Goal: Transaction & Acquisition: Purchase product/service

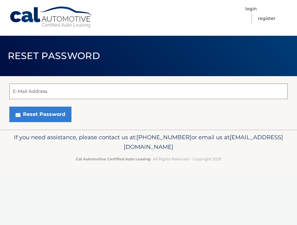
click at [28, 92] on input "E-Mail Address" at bounding box center [148, 91] width 278 height 16
type input "christian@dilo.com"
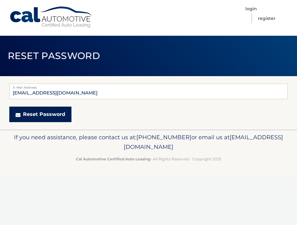
click at [46, 115] on button "Reset Password" at bounding box center [40, 114] width 62 height 16
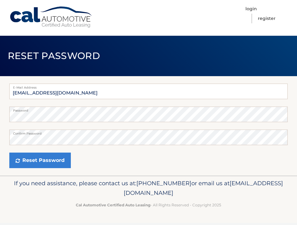
click at [187, 159] on div "Reset Password" at bounding box center [148, 160] width 278 height 16
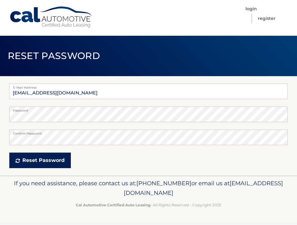
click at [56, 160] on button "Reset Password" at bounding box center [39, 160] width 61 height 16
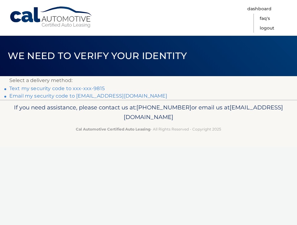
click at [86, 88] on link "Text my security code to xxx-xxx-9815" at bounding box center [56, 88] width 95 height 6
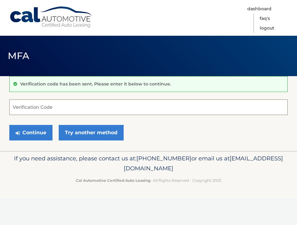
click at [36, 110] on input "Verification Code" at bounding box center [148, 107] width 278 height 16
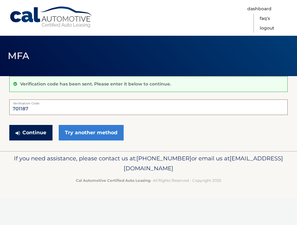
type input "701187"
click at [35, 131] on button "Continue" at bounding box center [30, 133] width 43 height 16
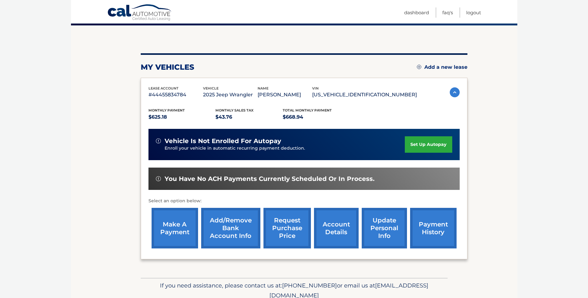
scroll to position [62, 0]
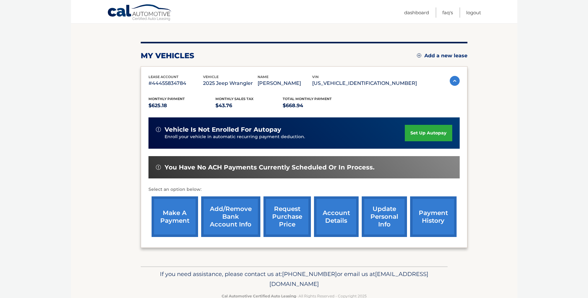
click at [163, 219] on link "make a payment" at bounding box center [175, 217] width 47 height 41
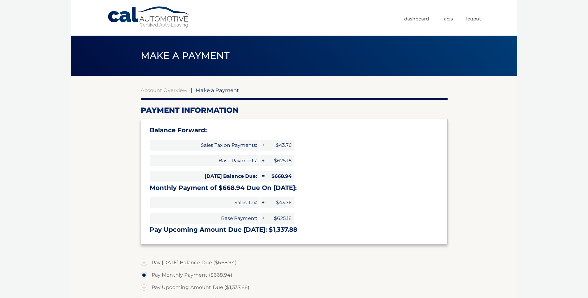
select select "ZjkyMDc3ZDgtN2ViMS00MzBiLWFjZjEtNThjMGQyNmMzODM2"
click at [145, 261] on label "Pay [DATE] Balance Due ($668.94)" at bounding box center [294, 263] width 307 height 12
click at [145, 261] on input "Pay [DATE] Balance Due ($668.94)" at bounding box center [146, 262] width 6 height 10
radio input "true"
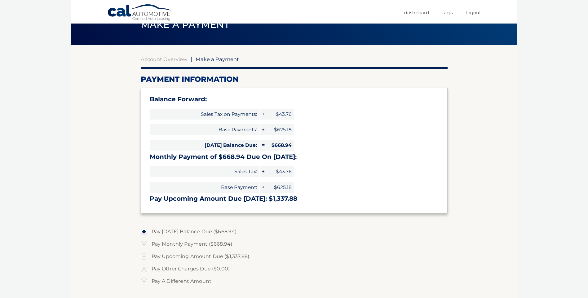
click at [143, 243] on label "Pay Monthly Payment ($668.94)" at bounding box center [294, 244] width 307 height 12
click at [143, 243] on input "Pay Monthly Payment ($668.94)" at bounding box center [146, 243] width 6 height 10
radio input "true"
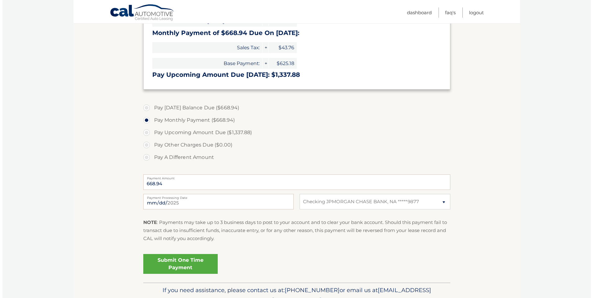
scroll to position [186, 0]
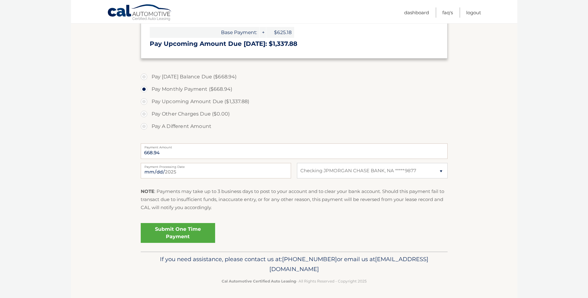
click at [171, 226] on link "Submit One Time Payment" at bounding box center [178, 233] width 74 height 20
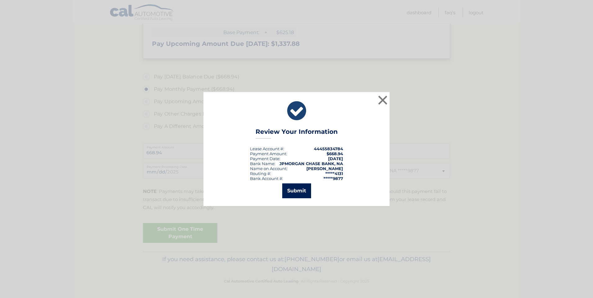
click at [292, 192] on button "Submit" at bounding box center [296, 191] width 29 height 15
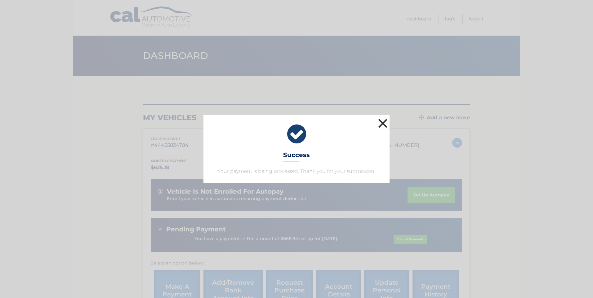
click at [383, 122] on button "×" at bounding box center [383, 123] width 12 height 12
